Goal: Transaction & Acquisition: Purchase product/service

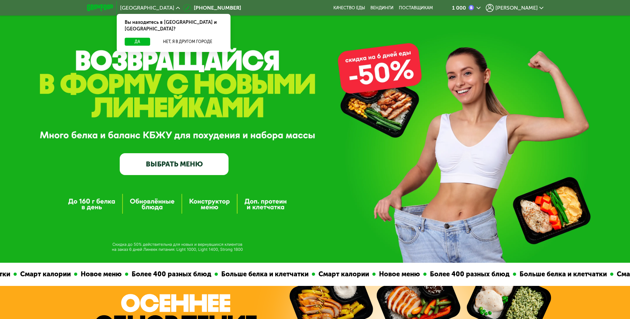
click at [167, 163] on link "ВЫБРАТЬ МЕНЮ" at bounding box center [174, 164] width 109 height 22
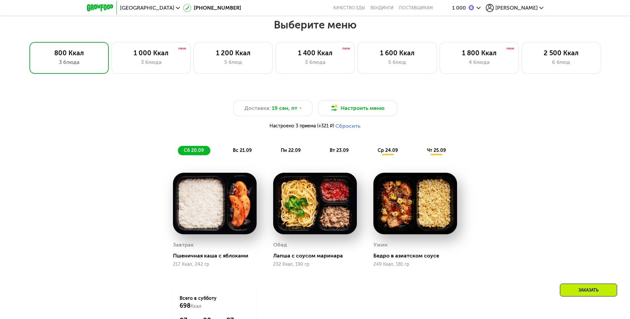
scroll to position [527, 0]
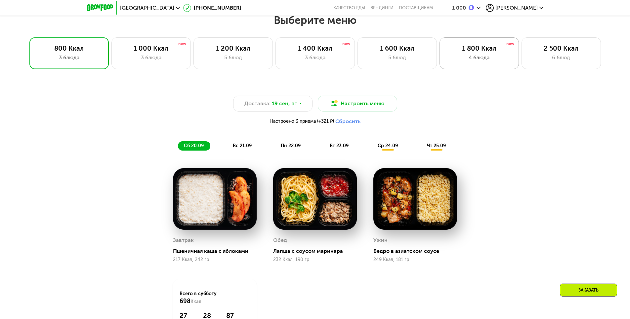
click at [475, 49] on div "1 800 Ккал" at bounding box center [480, 48] width 66 height 8
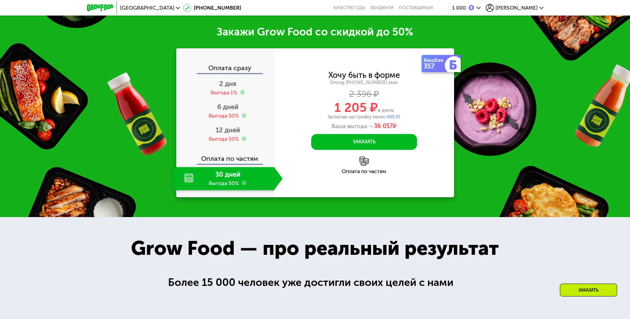
scroll to position [858, 0]
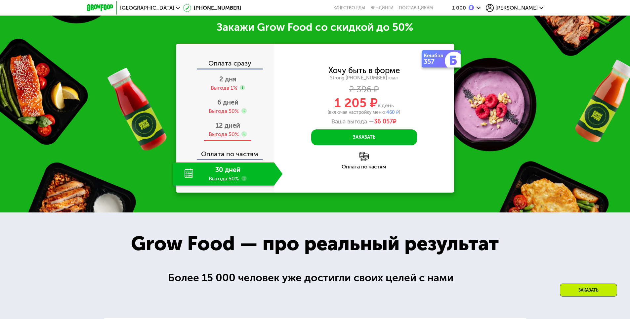
click at [224, 129] on span "12 дней" at bounding box center [228, 125] width 24 height 8
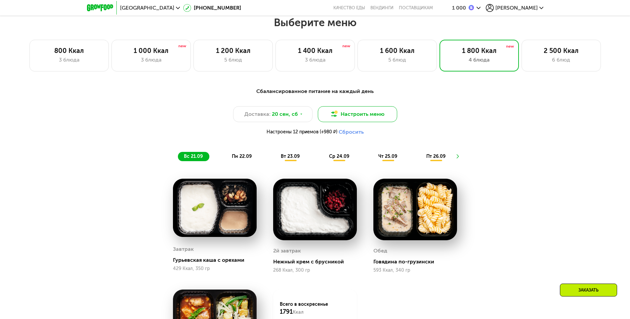
scroll to position [511, 0]
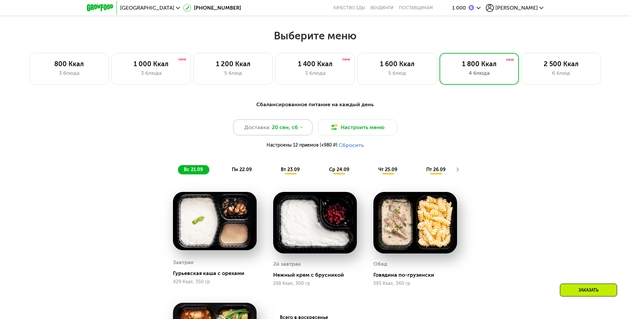
click at [295, 128] on span "20 сен, сб" at bounding box center [285, 127] width 26 height 8
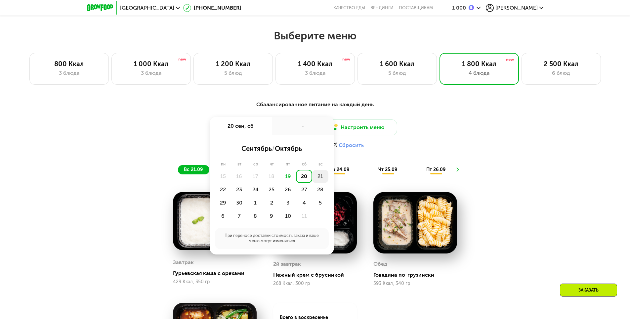
click at [318, 178] on div "21" at bounding box center [320, 176] width 16 height 13
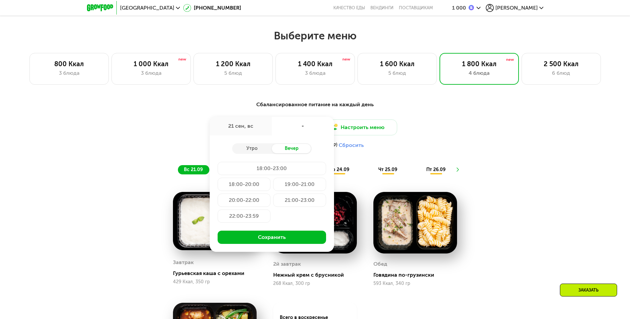
click at [285, 166] on div "18:00-23:00" at bounding box center [272, 168] width 109 height 13
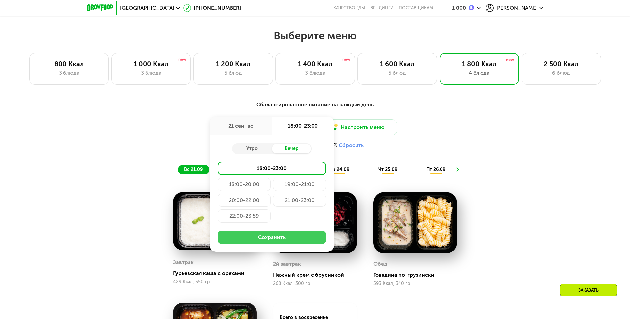
click at [304, 240] on button "Сохранить" at bounding box center [272, 237] width 109 height 13
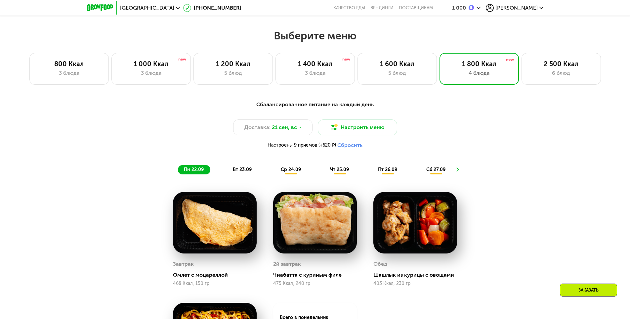
click at [245, 172] on span "вт 23.09" at bounding box center [242, 170] width 19 height 6
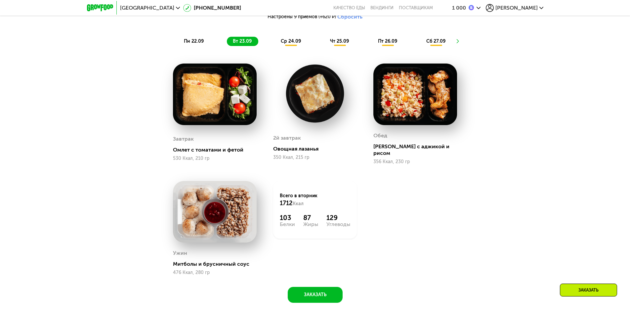
scroll to position [643, 0]
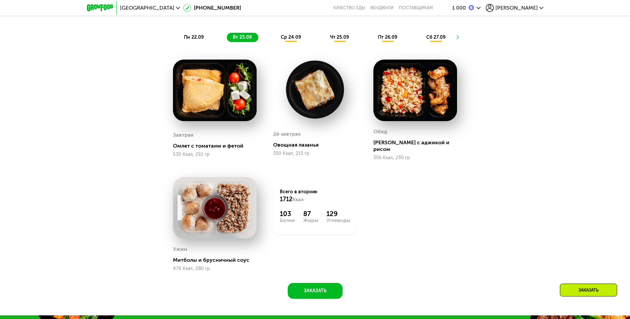
click at [288, 39] on span "ср 24.09" at bounding box center [291, 37] width 20 height 6
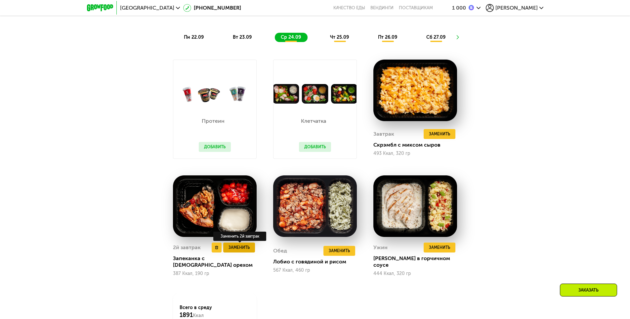
click at [237, 251] on span "Заменить" at bounding box center [239, 247] width 21 height 7
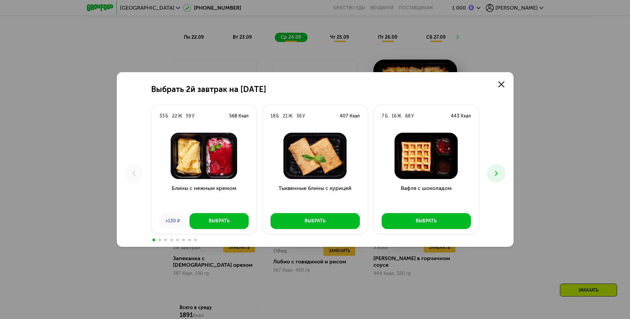
click at [500, 174] on icon at bounding box center [497, 173] width 8 height 8
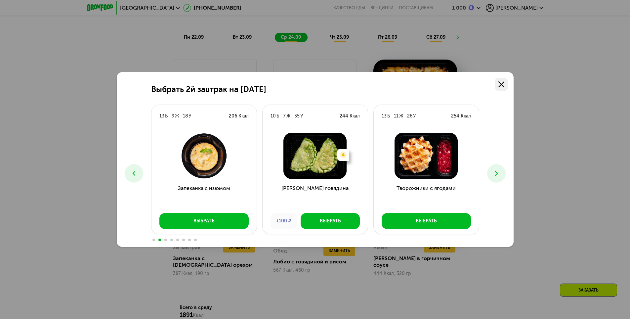
click at [502, 84] on use at bounding box center [502, 84] width 6 height 6
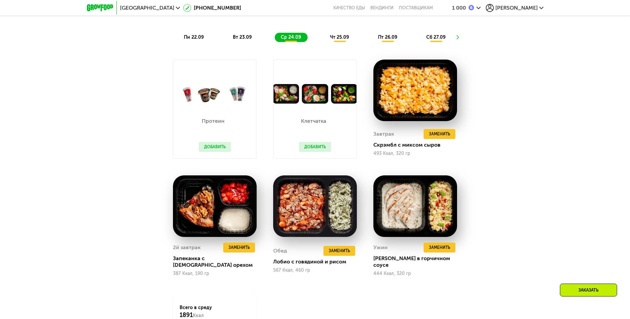
click at [527, 8] on span "[PERSON_NAME]" at bounding box center [517, 7] width 42 height 5
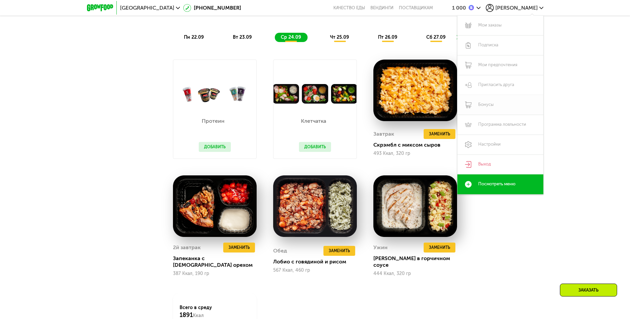
click at [499, 106] on link "Бонусы" at bounding box center [501, 105] width 86 height 20
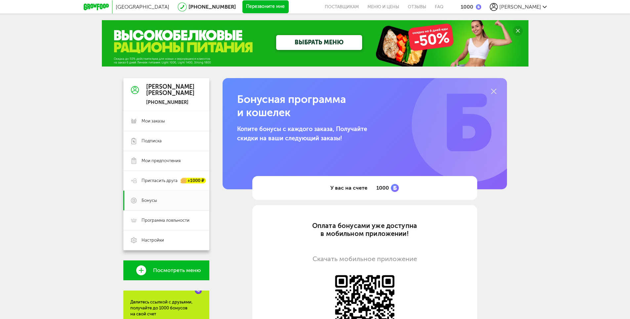
click at [545, 6] on icon at bounding box center [545, 7] width 4 height 4
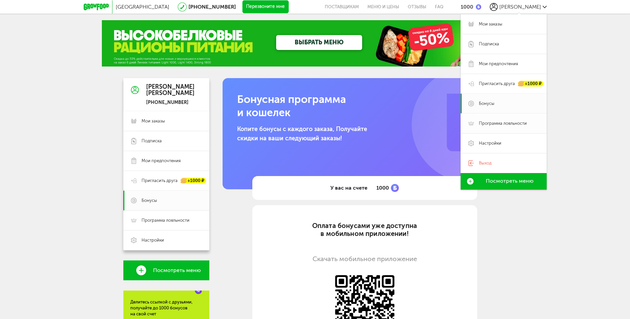
click at [516, 125] on span "Программа лояльности" at bounding box center [503, 123] width 48 height 6
